Goal: Task Accomplishment & Management: Use online tool/utility

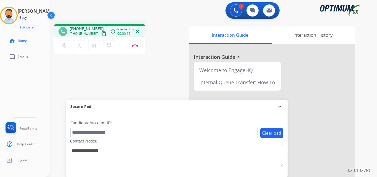
click at [101, 32] on mat-icon "content_copy" at bounding box center [103, 33] width 5 height 5
click at [101, 35] on mat-icon "content_copy" at bounding box center [103, 33] width 5 height 5
click at [93, 14] on div "1 Voice Interactions 0 Chat Interactions 0 Email Interactions" at bounding box center [209, 11] width 307 height 18
click at [133, 44] on img at bounding box center [135, 45] width 7 height 3
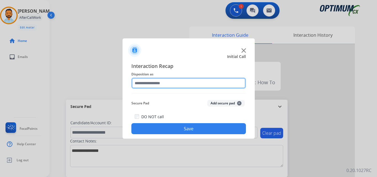
click at [165, 85] on input "text" at bounding box center [188, 83] width 114 height 11
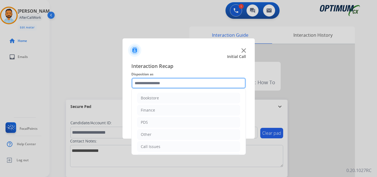
scroll to position [38, 0]
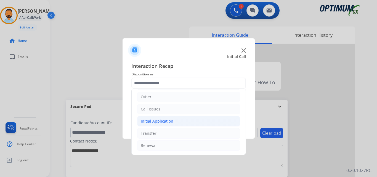
click at [172, 120] on li "Initial Application" at bounding box center [188, 121] width 103 height 10
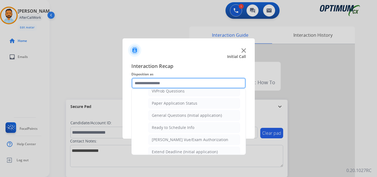
scroll to position [303, 0]
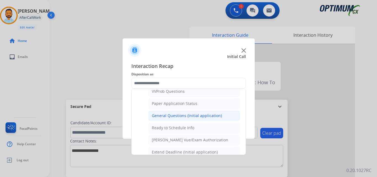
click at [178, 116] on div "General Questions (Initial application)" at bounding box center [187, 116] width 70 height 6
type input "**********"
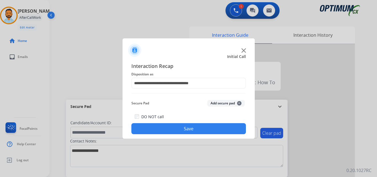
click at [172, 124] on button "Save" at bounding box center [188, 128] width 114 height 11
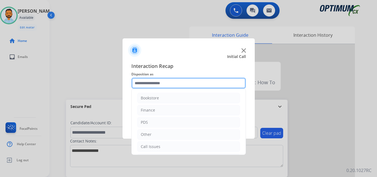
click at [155, 81] on input "text" at bounding box center [188, 83] width 114 height 11
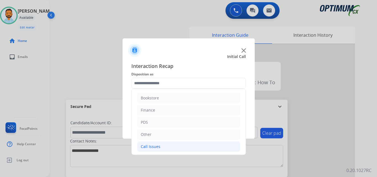
click at [153, 148] on div "Call Issues" at bounding box center [151, 147] width 20 height 6
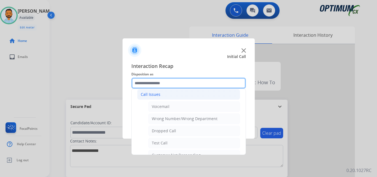
scroll to position [53, 0]
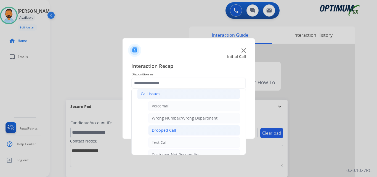
click at [170, 133] on div "Dropped Call" at bounding box center [164, 130] width 24 height 6
type input "**********"
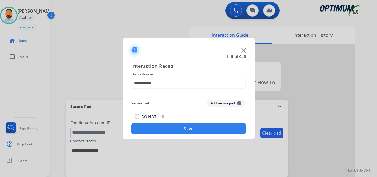
click at [179, 127] on button "Save" at bounding box center [188, 128] width 114 height 11
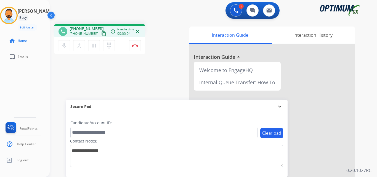
click at [100, 37] on button "content_copy" at bounding box center [103, 33] width 7 height 7
click at [101, 35] on mat-icon "content_copy" at bounding box center [103, 33] width 5 height 5
click at [164, 48] on div "phone [PHONE_NUMBER] [PHONE_NUMBER] content_copy access_time Call metrics Queue…" at bounding box center [119, 39] width 131 height 31
click at [165, 36] on div "phone [PHONE_NUMBER] [PHONE_NUMBER] content_copy access_time Call metrics Queue…" at bounding box center [119, 39] width 131 height 31
click at [134, 46] on img at bounding box center [135, 45] width 7 height 3
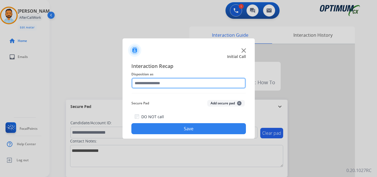
click at [159, 82] on input "text" at bounding box center [188, 83] width 114 height 11
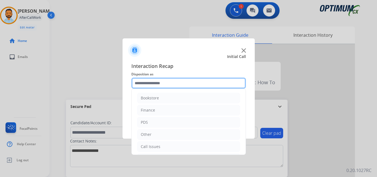
scroll to position [38, 0]
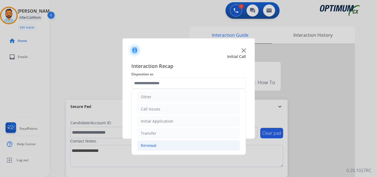
click at [158, 148] on li "Renewal" at bounding box center [188, 145] width 103 height 10
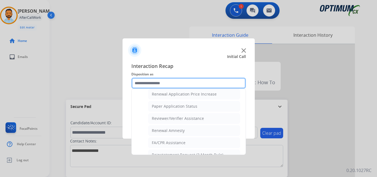
scroll to position [190, 0]
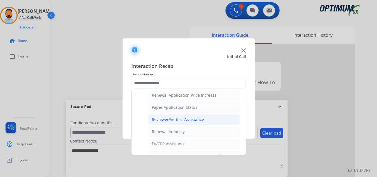
click at [206, 119] on li "Reviewer/Verifier Assistance" at bounding box center [194, 119] width 92 height 10
type input "**********"
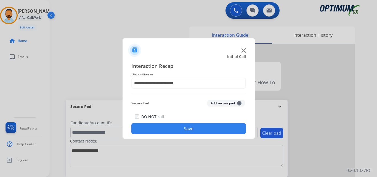
click at [175, 128] on button "Save" at bounding box center [188, 128] width 114 height 11
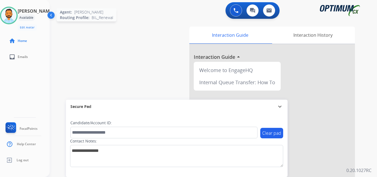
click at [10, 20] on img at bounding box center [8, 15] width 15 height 15
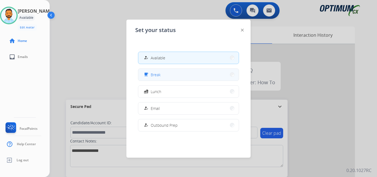
click at [181, 75] on button "free_breakfast Break" at bounding box center [188, 75] width 100 height 12
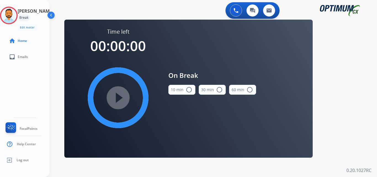
click at [182, 92] on button "10 min radio_button_unchecked" at bounding box center [181, 90] width 27 height 10
click at [121, 94] on mat-icon "play_circle_filled" at bounding box center [118, 97] width 7 height 7
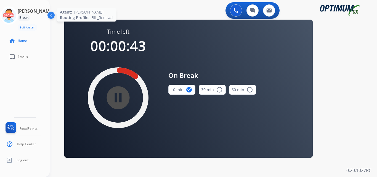
click at [12, 13] on icon at bounding box center [9, 16] width 18 height 18
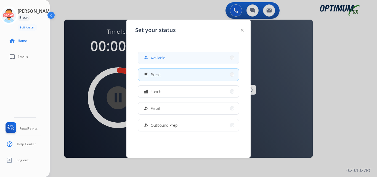
click at [164, 53] on button "how_to_reg Available" at bounding box center [188, 58] width 100 height 12
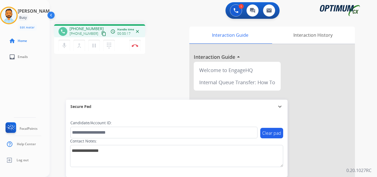
click at [101, 34] on mat-icon "content_copy" at bounding box center [103, 33] width 5 height 5
click at [135, 48] on button "Disconnect" at bounding box center [135, 46] width 12 height 12
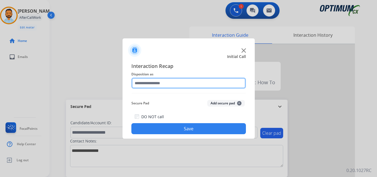
click at [181, 82] on input "text" at bounding box center [188, 83] width 114 height 11
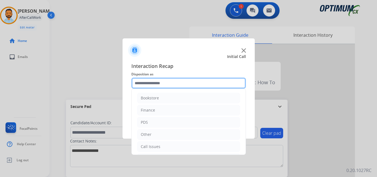
scroll to position [38, 0]
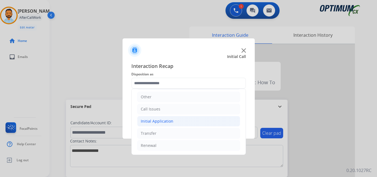
click at [173, 117] on li "Initial Application" at bounding box center [188, 121] width 103 height 10
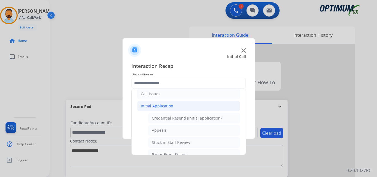
click at [164, 108] on div "Initial Application" at bounding box center [157, 106] width 33 height 6
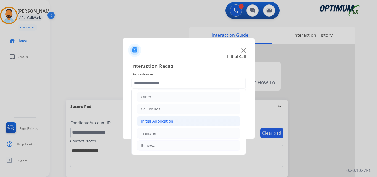
click at [179, 122] on li "Initial Application" at bounding box center [188, 121] width 103 height 10
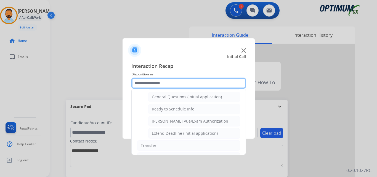
scroll to position [320, 0]
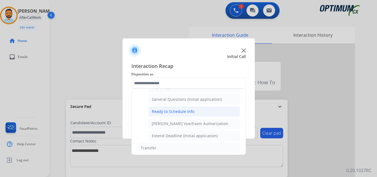
click at [193, 116] on li "Ready to Schedule Info" at bounding box center [194, 111] width 92 height 10
type input "**********"
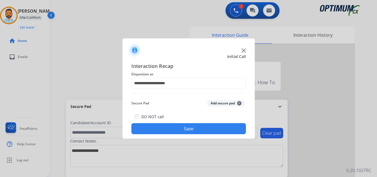
click at [188, 129] on button "Save" at bounding box center [188, 128] width 114 height 11
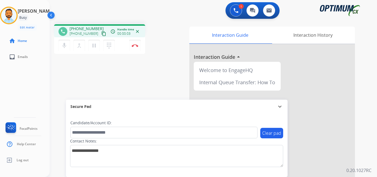
click at [101, 36] on mat-icon "content_copy" at bounding box center [103, 33] width 5 height 5
click at [135, 47] on button "Disconnect" at bounding box center [135, 46] width 12 height 12
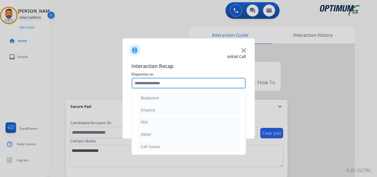
click at [153, 87] on input "text" at bounding box center [188, 83] width 114 height 11
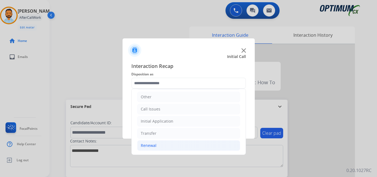
click at [164, 140] on li "Renewal" at bounding box center [188, 145] width 103 height 10
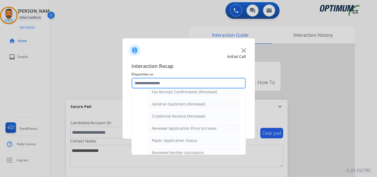
scroll to position [153, 0]
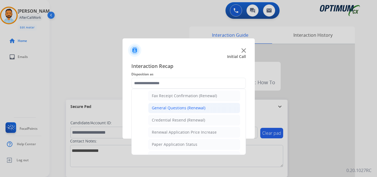
click at [182, 107] on div "General Questions (Renewal)" at bounding box center [179, 108] width 54 height 6
type input "**********"
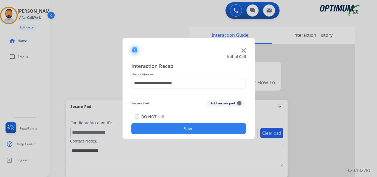
click at [181, 127] on button "Save" at bounding box center [188, 128] width 114 height 11
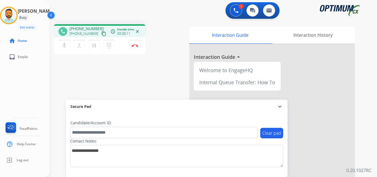
click at [101, 34] on mat-icon "content_copy" at bounding box center [103, 33] width 5 height 5
click at [135, 45] on img at bounding box center [135, 45] width 7 height 3
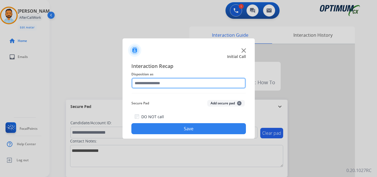
click at [198, 81] on input "text" at bounding box center [188, 83] width 114 height 11
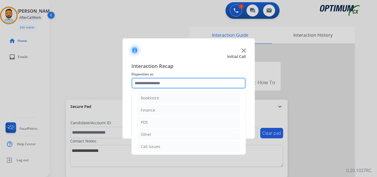
scroll to position [38, 0]
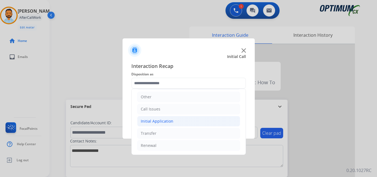
click at [166, 120] on div "Initial Application" at bounding box center [157, 121] width 33 height 6
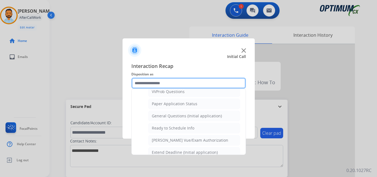
scroll to position [306, 0]
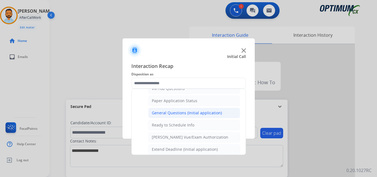
click at [193, 115] on div "General Questions (Initial application)" at bounding box center [187, 113] width 70 height 6
type input "**********"
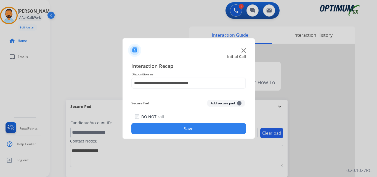
click at [184, 130] on button "Save" at bounding box center [188, 128] width 114 height 11
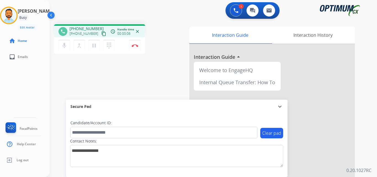
click at [100, 36] on button "content_copy" at bounding box center [103, 33] width 7 height 7
click at [137, 46] on img at bounding box center [135, 45] width 7 height 3
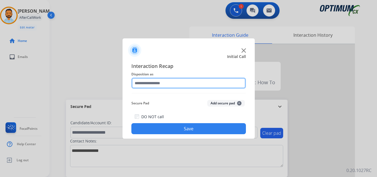
click at [168, 85] on input "text" at bounding box center [188, 83] width 114 height 11
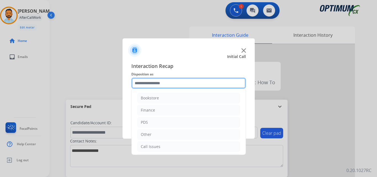
scroll to position [38, 0]
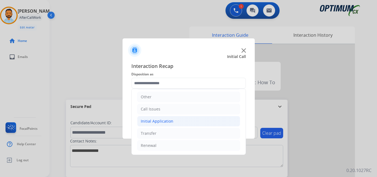
click at [176, 117] on li "Initial Application" at bounding box center [188, 121] width 103 height 10
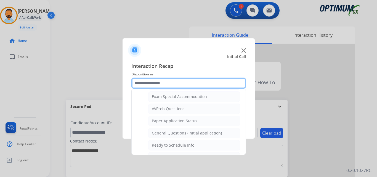
scroll to position [334, 0]
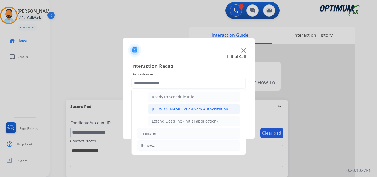
click at [181, 111] on div "[PERSON_NAME] Vue/Exam Authorization" at bounding box center [190, 109] width 76 height 6
type input "**********"
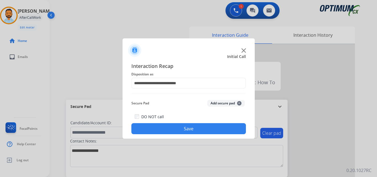
click at [185, 129] on button "Save" at bounding box center [188, 128] width 114 height 11
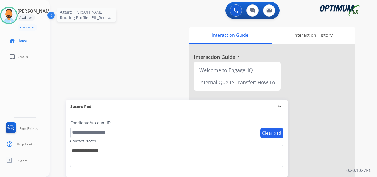
click at [15, 11] on img at bounding box center [8, 15] width 15 height 15
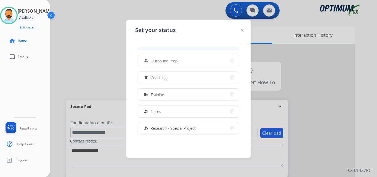
scroll to position [138, 0]
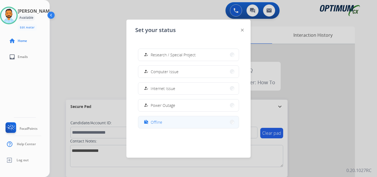
click at [169, 119] on button "work_off Offline" at bounding box center [188, 122] width 100 height 12
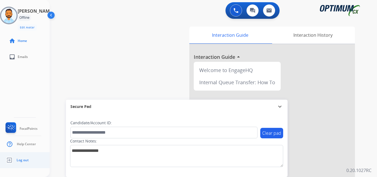
click at [21, 163] on link "Log out" at bounding box center [16, 160] width 24 height 10
